Goal: Use online tool/utility: Utilize a website feature to perform a specific function

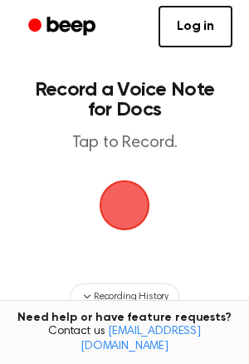
click at [105, 199] on span "button" at bounding box center [125, 206] width 54 height 54
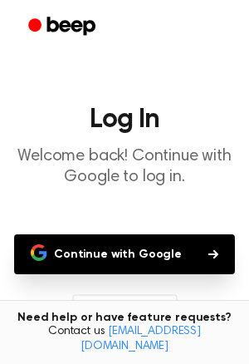
click at [121, 263] on button "Continue with Google" at bounding box center [124, 254] width 221 height 40
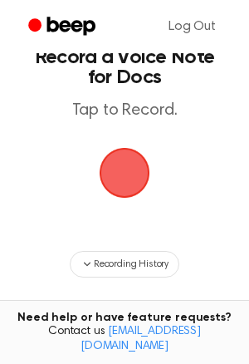
scroll to position [71, 0]
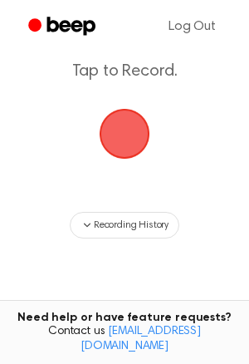
click at [168, 104] on main "Record a Voice Note for Docs Tap to Record. Recording History Tired of copying …" at bounding box center [124, 196] width 249 height 534
click at [142, 119] on span "button" at bounding box center [125, 134] width 54 height 54
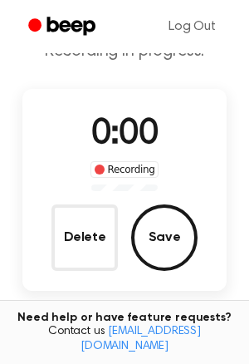
scroll to position [124, 0]
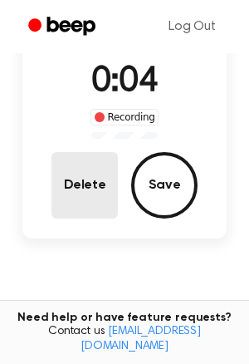
click at [83, 173] on button "Delete" at bounding box center [85, 185] width 66 height 66
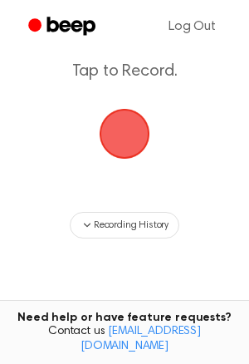
click at [134, 145] on span "button" at bounding box center [124, 134] width 57 height 57
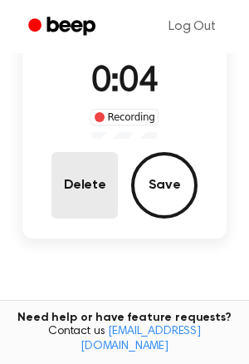
click at [68, 175] on button "Delete" at bounding box center [85, 185] width 66 height 66
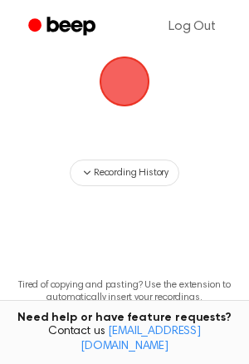
scroll to position [71, 0]
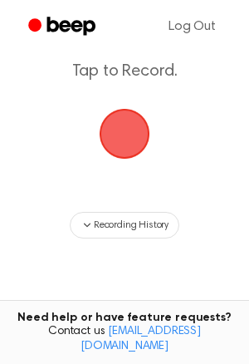
click at [126, 155] on span "button" at bounding box center [124, 134] width 57 height 57
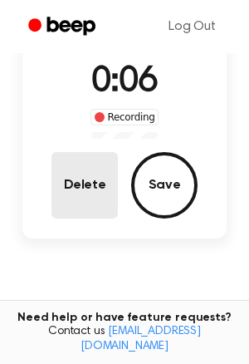
click at [97, 201] on button "Delete" at bounding box center [85, 185] width 66 height 66
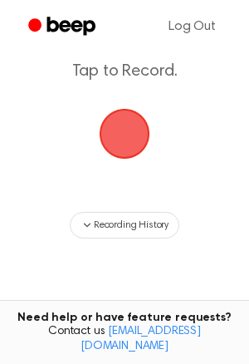
click at [135, 117] on span "button" at bounding box center [125, 134] width 51 height 51
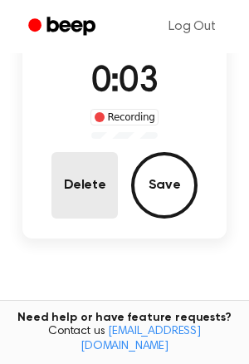
click at [101, 158] on button "Delete" at bounding box center [85, 185] width 66 height 66
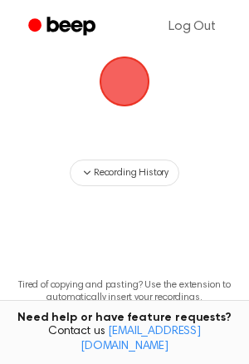
scroll to position [71, 0]
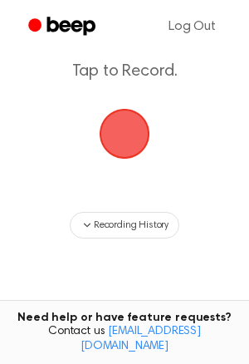
click at [121, 148] on span "button" at bounding box center [124, 133] width 61 height 61
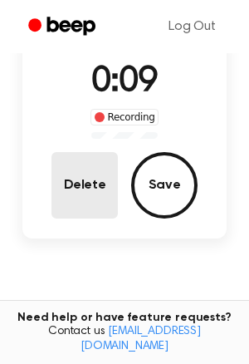
click at [77, 210] on button "Delete" at bounding box center [85, 185] width 66 height 66
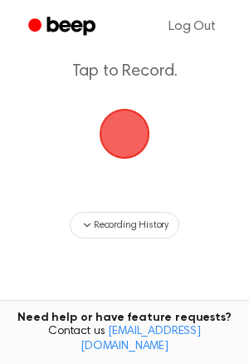
click at [151, 137] on span "button" at bounding box center [124, 134] width 57 height 57
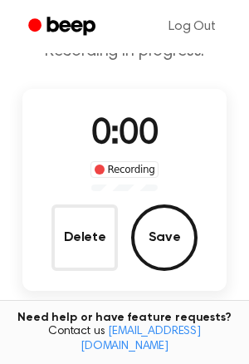
scroll to position [124, 0]
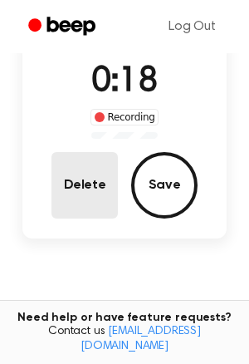
click at [100, 164] on button "Delete" at bounding box center [85, 185] width 66 height 66
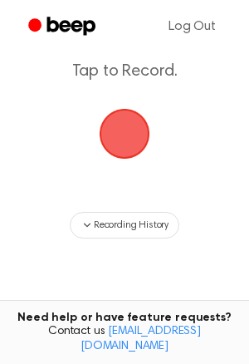
click at [121, 151] on span "button" at bounding box center [124, 134] width 77 height 77
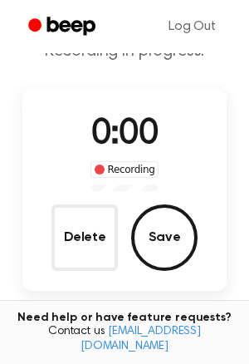
scroll to position [124, 0]
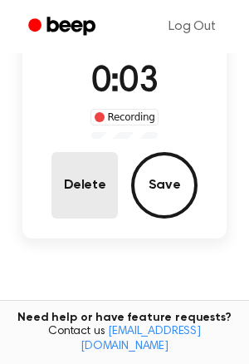
click at [66, 190] on button "Delete" at bounding box center [85, 185] width 66 height 66
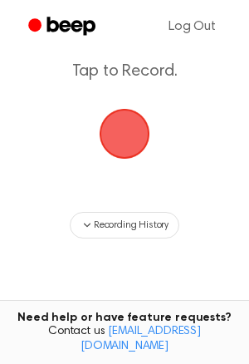
click at [132, 140] on span "button" at bounding box center [125, 134] width 51 height 51
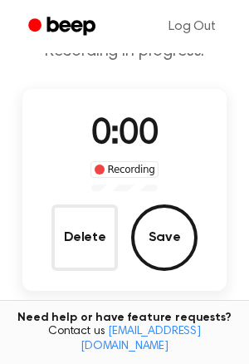
scroll to position [124, 0]
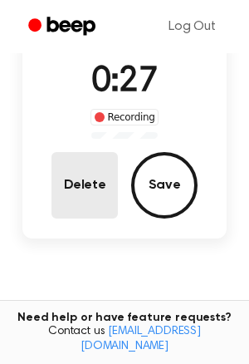
click at [98, 170] on button "Delete" at bounding box center [85, 185] width 66 height 66
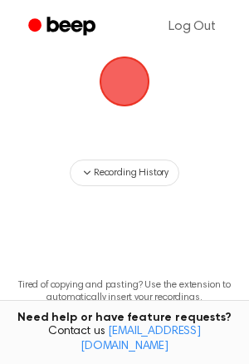
scroll to position [71, 0]
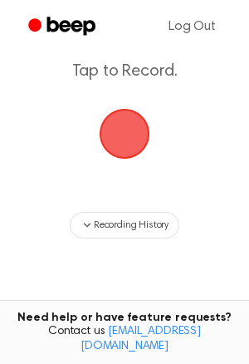
click at [150, 134] on span "button" at bounding box center [124, 133] width 61 height 61
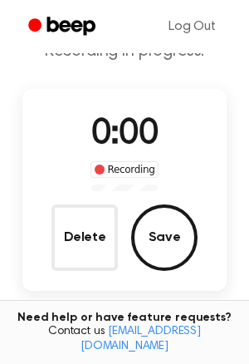
scroll to position [124, 0]
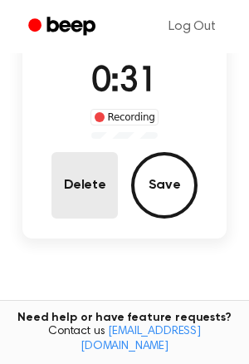
click at [67, 209] on button "Delete" at bounding box center [85, 185] width 66 height 66
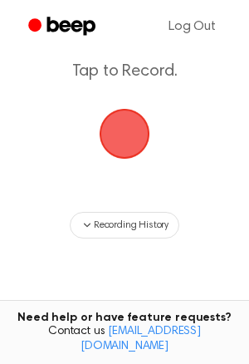
click at [107, 157] on span "button" at bounding box center [124, 134] width 66 height 66
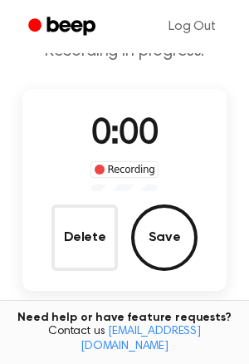
scroll to position [124, 0]
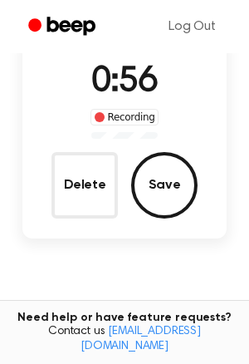
click at [50, 192] on div "0:56 Recording Delete Save" at bounding box center [124, 138] width 204 height 162
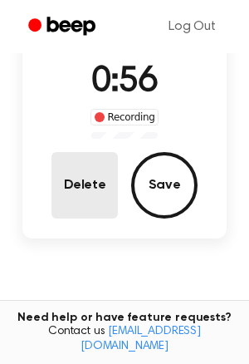
click at [90, 182] on button "Delete" at bounding box center [85, 185] width 66 height 66
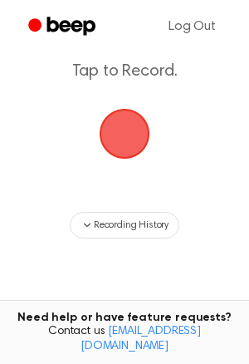
click at [141, 126] on span "button" at bounding box center [124, 133] width 75 height 75
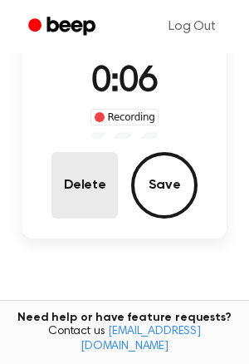
click at [96, 155] on button "Delete" at bounding box center [85, 185] width 66 height 66
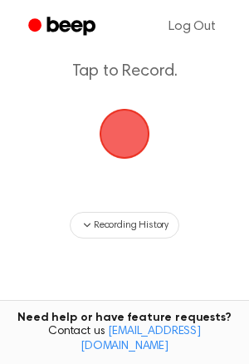
click at [139, 143] on span "button" at bounding box center [125, 134] width 54 height 54
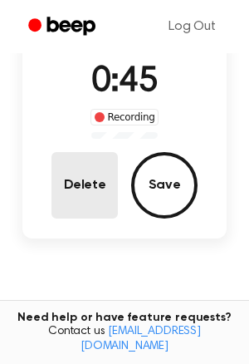
click at [106, 168] on button "Delete" at bounding box center [85, 185] width 66 height 66
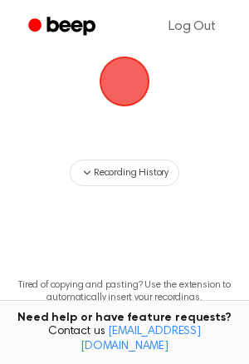
scroll to position [71, 0]
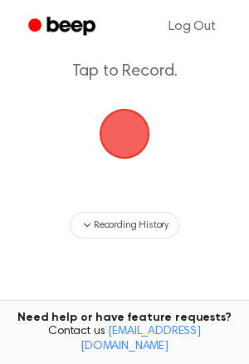
click at [121, 155] on span "button" at bounding box center [125, 134] width 54 height 54
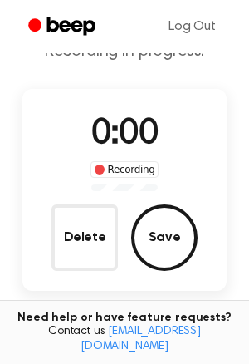
scroll to position [124, 0]
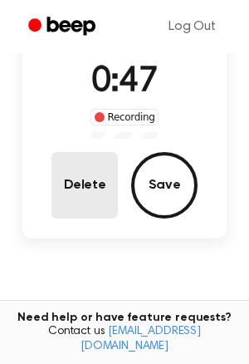
click at [87, 186] on button "Delete" at bounding box center [85, 185] width 66 height 66
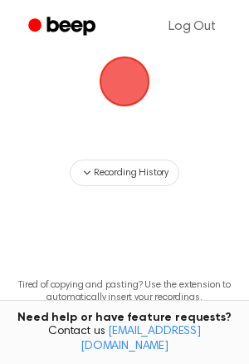
scroll to position [71, 0]
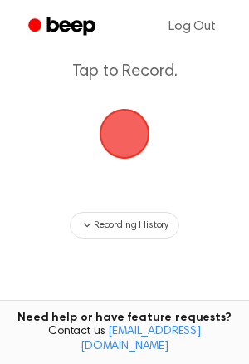
click at [122, 133] on span "button" at bounding box center [125, 134] width 60 height 60
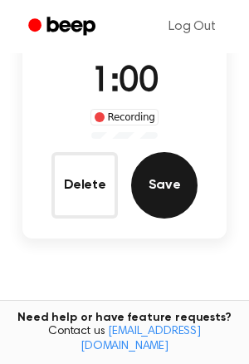
click at [189, 184] on button "Save" at bounding box center [164, 185] width 66 height 66
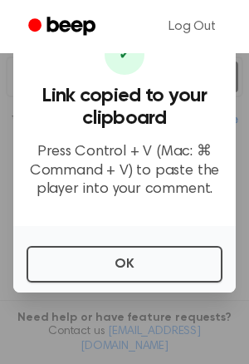
scroll to position [299, 0]
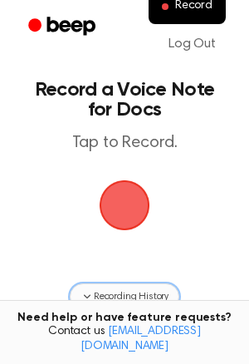
click at [135, 298] on span "Recording History" at bounding box center [131, 296] width 75 height 15
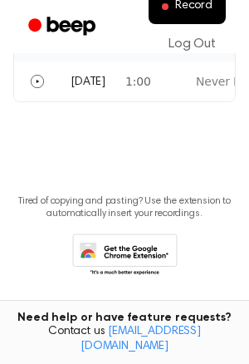
scroll to position [412, 0]
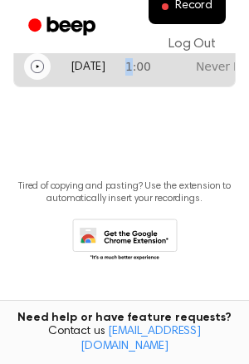
click at [38, 73] on button "Play" at bounding box center [37, 66] width 27 height 27
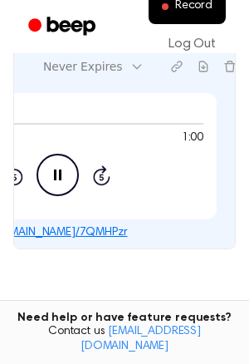
scroll to position [0, 155]
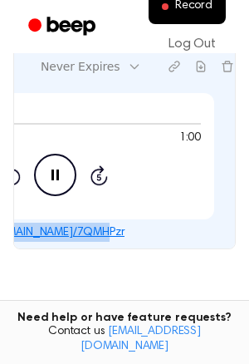
click at [66, 174] on icon "Pause Audio" at bounding box center [55, 175] width 42 height 42
